Goal: Information Seeking & Learning: Learn about a topic

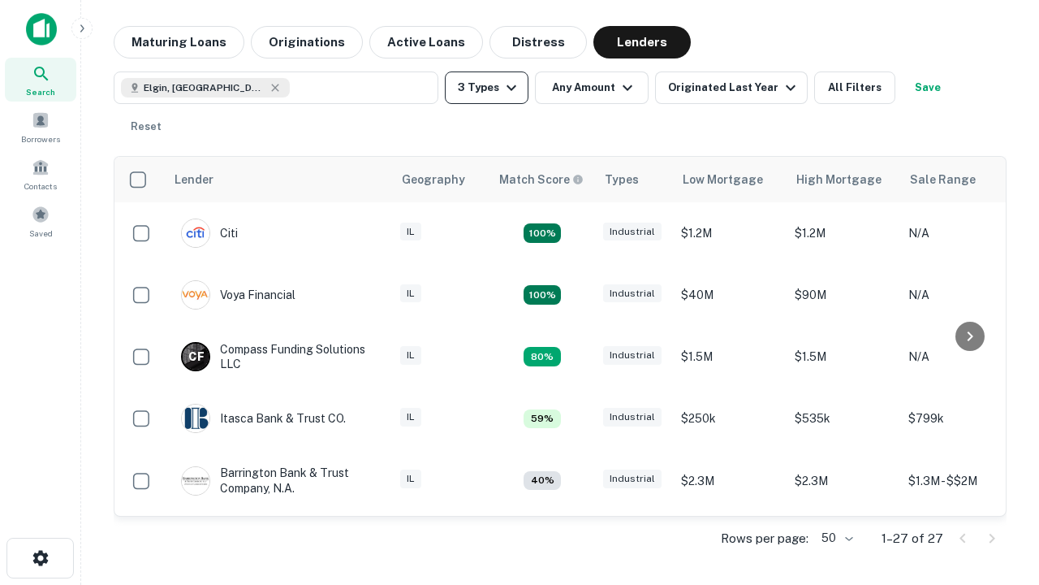
click at [486, 88] on button "3 Types" at bounding box center [487, 87] width 84 height 32
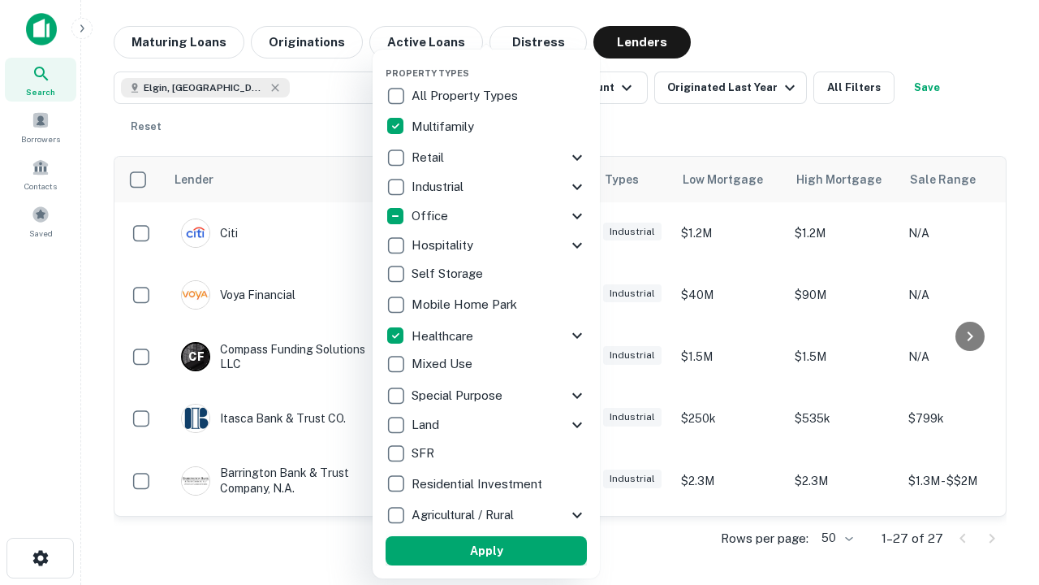
click at [486, 550] on button "Apply" at bounding box center [486, 550] width 201 height 29
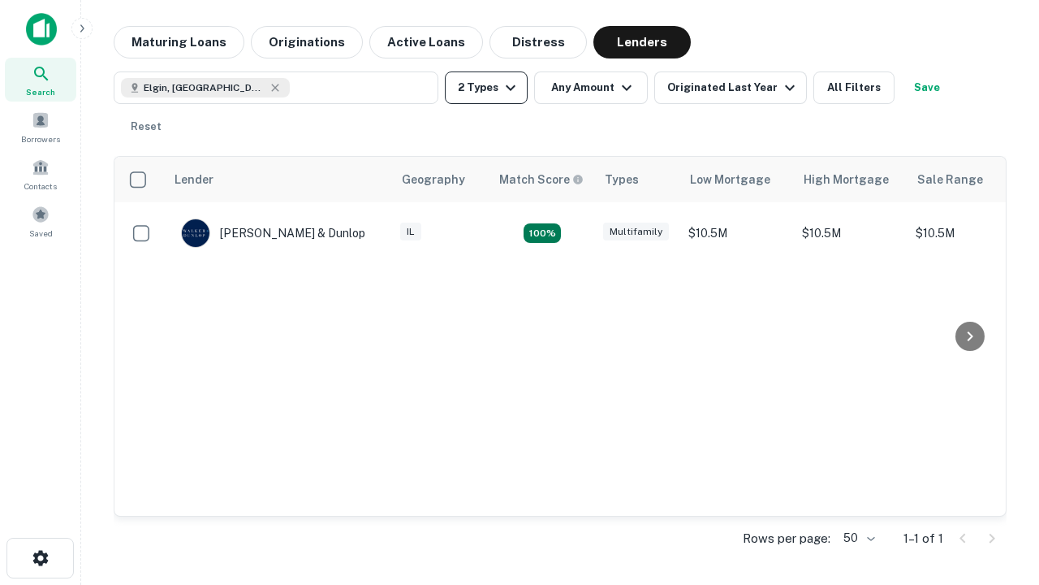
click at [486, 88] on button "2 Types" at bounding box center [486, 87] width 83 height 32
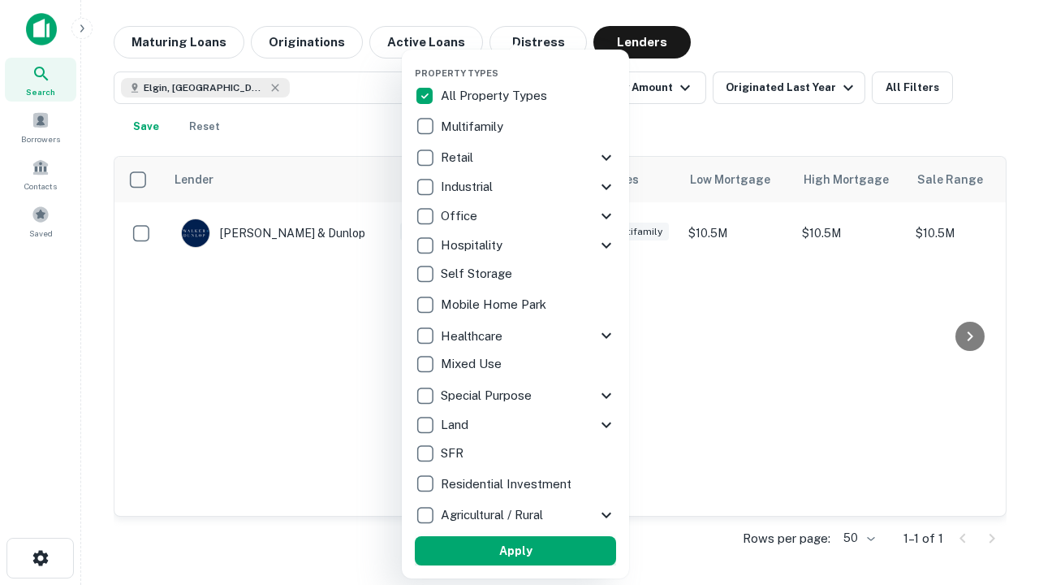
click at [516, 550] on button "Apply" at bounding box center [515, 550] width 201 height 29
